Goal: Navigation & Orientation: Find specific page/section

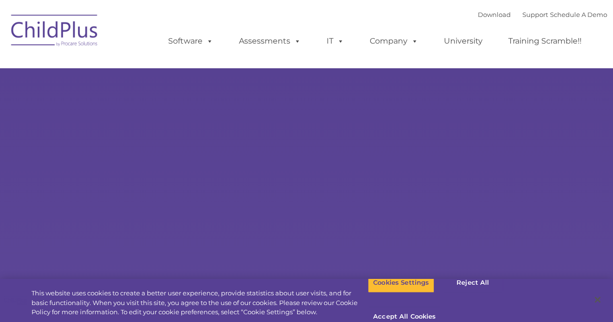
select select "MEDIUM"
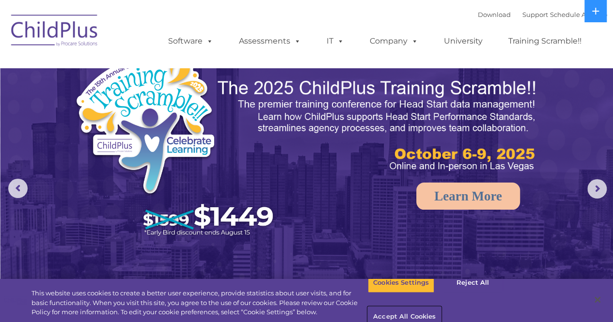
click at [441, 307] on button "Accept All Cookies" at bounding box center [404, 317] width 73 height 20
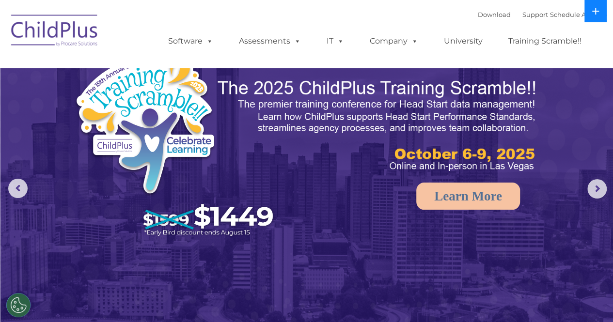
click at [602, 17] on button at bounding box center [595, 11] width 22 height 22
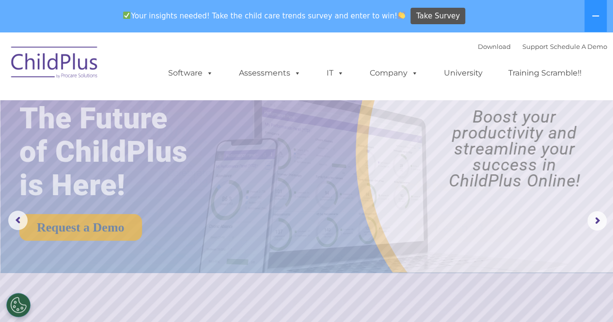
scroll to position [282, 0]
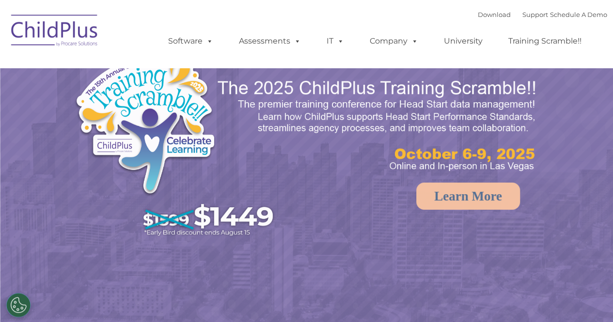
select select "MEDIUM"
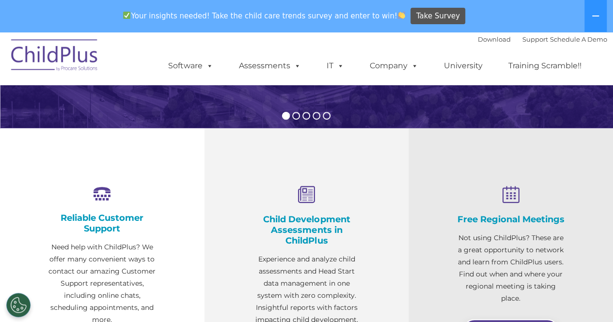
scroll to position [564, 0]
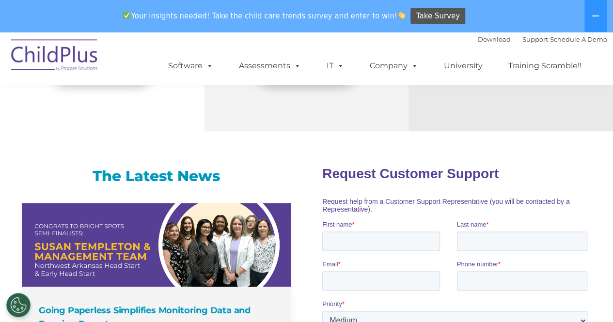
click at [613, 162] on html "Download Support | Schedule A Demo  MENU MENU Software ChildPlus: The original…" at bounding box center [306, 195] width 613 height 1455
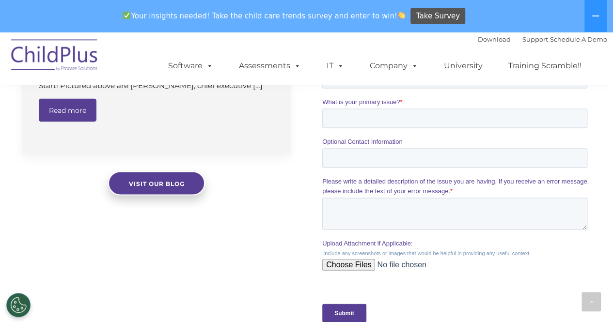
scroll to position [1128, 0]
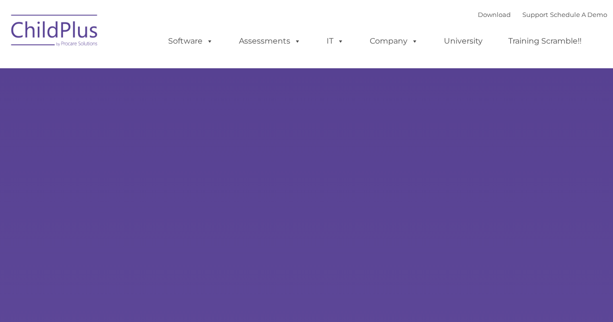
type input ""
select select "MEDIUM"
